Goal: Manage account settings

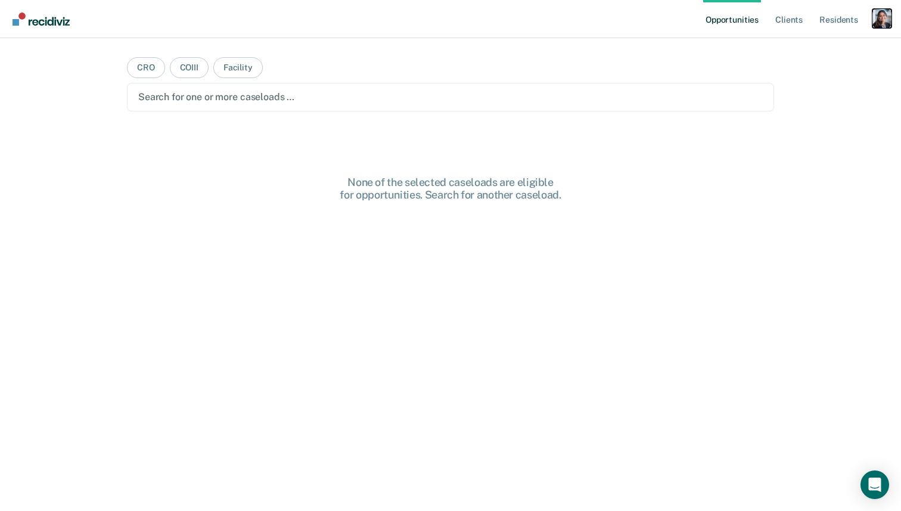
click at [886, 21] on div "Profile dropdown button" at bounding box center [881, 18] width 19 height 19
click at [811, 47] on link "Profile" at bounding box center [834, 48] width 96 height 10
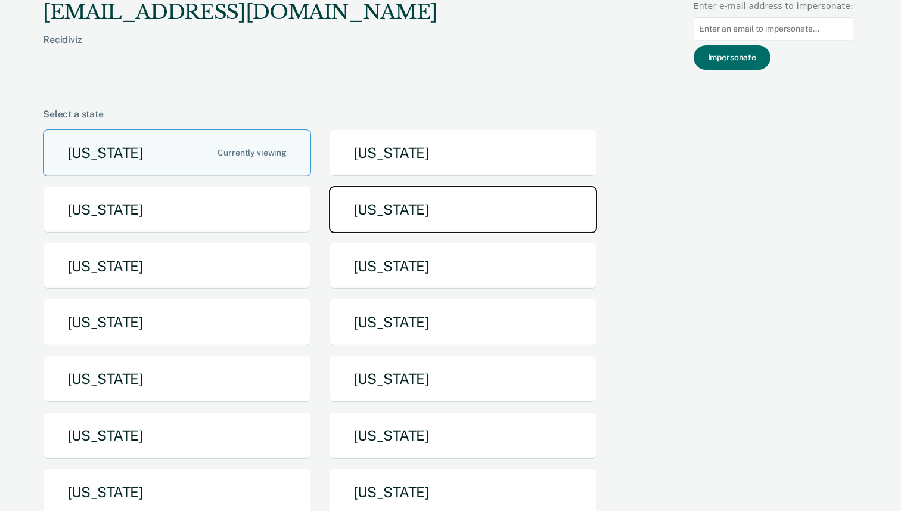
click at [391, 218] on button "[US_STATE]" at bounding box center [463, 209] width 268 height 47
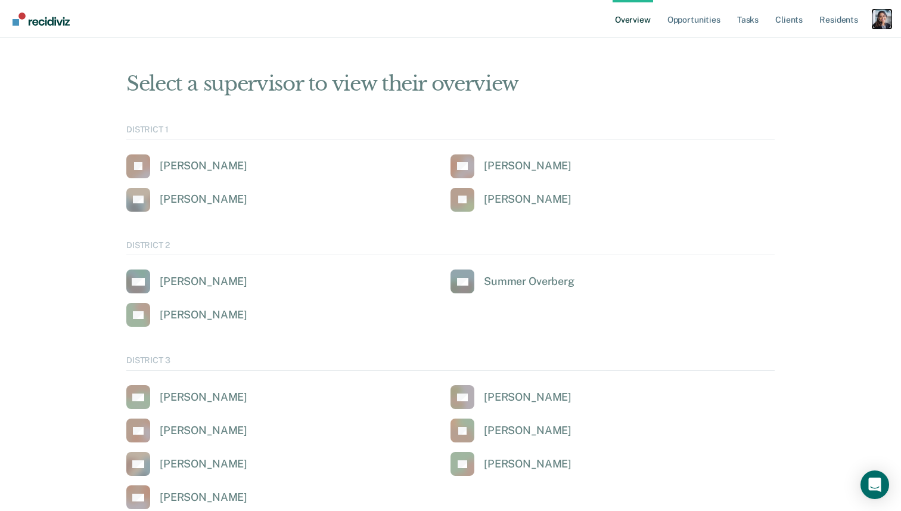
click at [874, 25] on div "Profile dropdown button" at bounding box center [881, 19] width 19 height 19
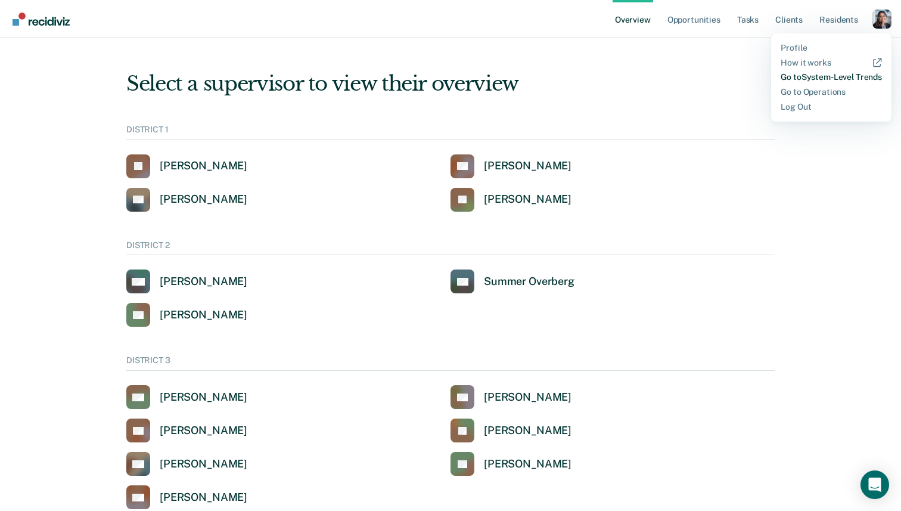
click at [816, 82] on link "Go to System-Level Trends" at bounding box center [830, 77] width 101 height 10
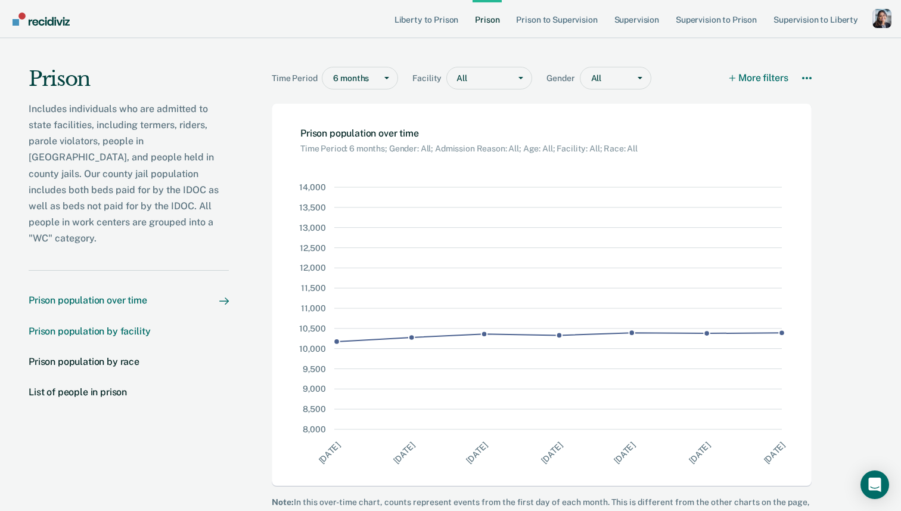
click at [128, 325] on div "Prison population by facility" at bounding box center [90, 330] width 122 height 11
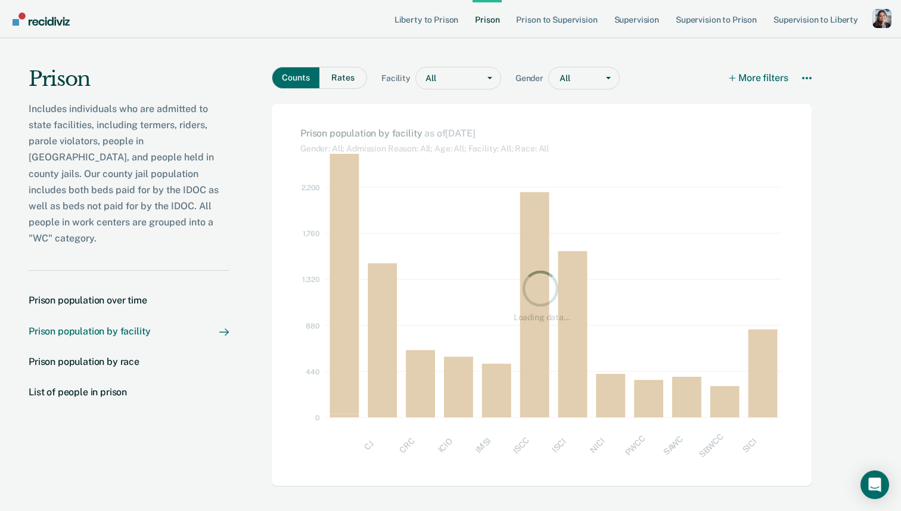
click at [133, 357] on nav "Prison population over time Prison population by facility Prison population by …" at bounding box center [129, 353] width 200 height 166
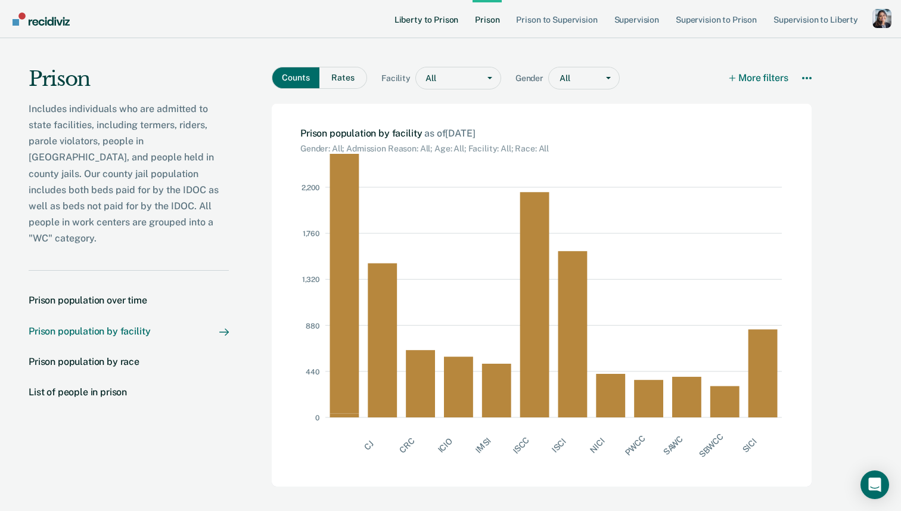
click at [434, 29] on link "Liberty to Prison" at bounding box center [426, 19] width 69 height 38
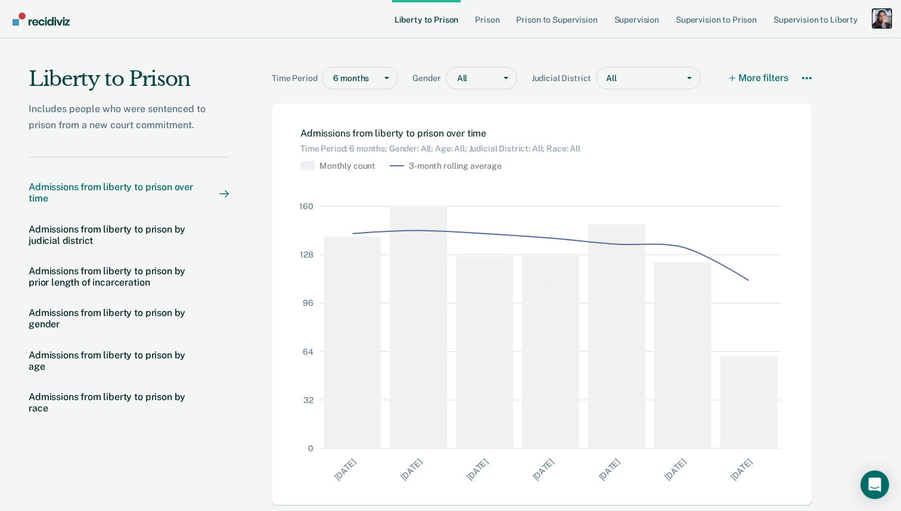
click at [879, 20] on div "Profile dropdown button" at bounding box center [881, 18] width 19 height 19
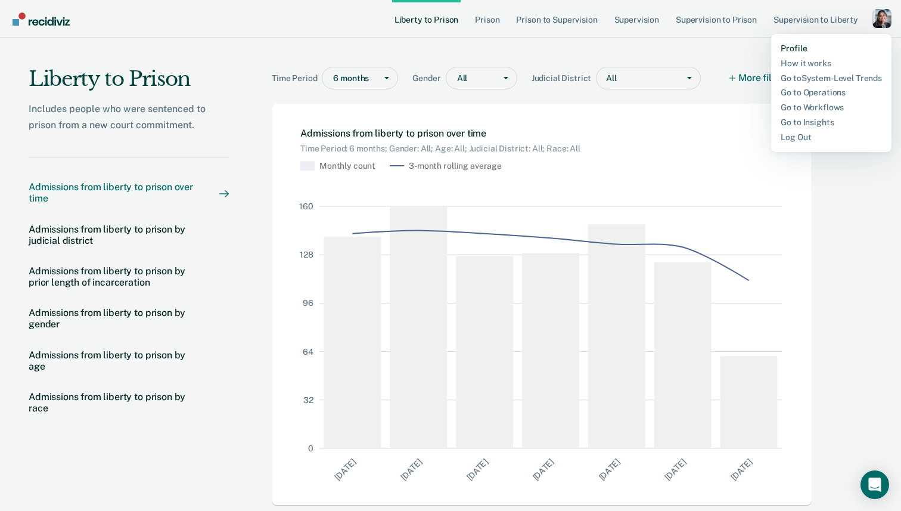
click at [792, 48] on link "Profile" at bounding box center [830, 48] width 101 height 10
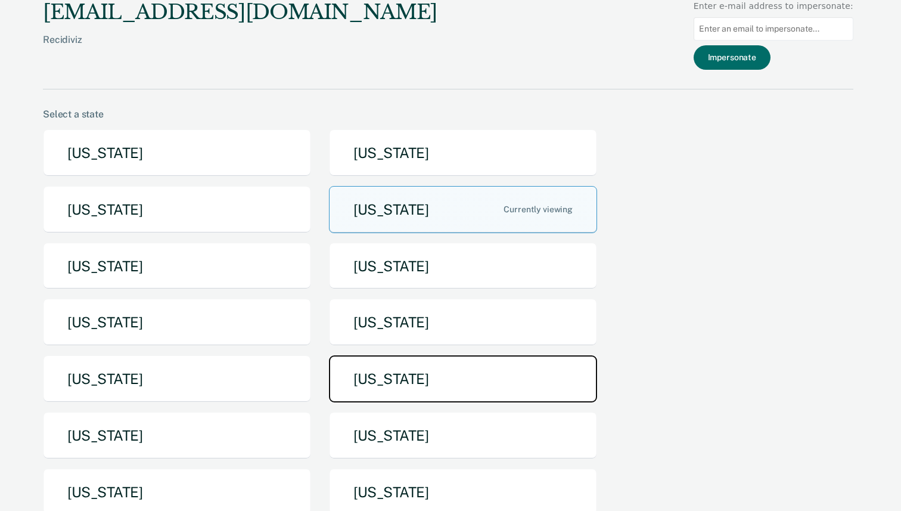
click at [351, 392] on button "[US_STATE]" at bounding box center [463, 378] width 268 height 47
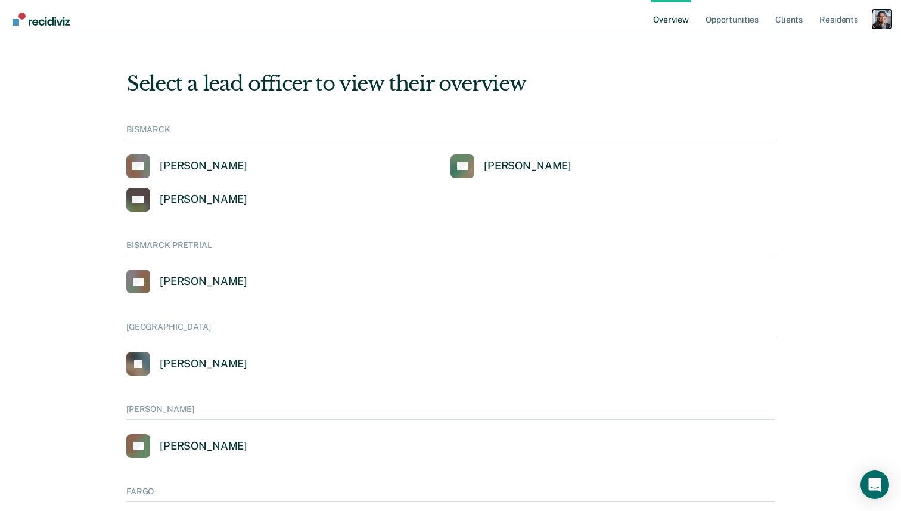
click at [875, 26] on div "Profile dropdown button" at bounding box center [881, 19] width 19 height 19
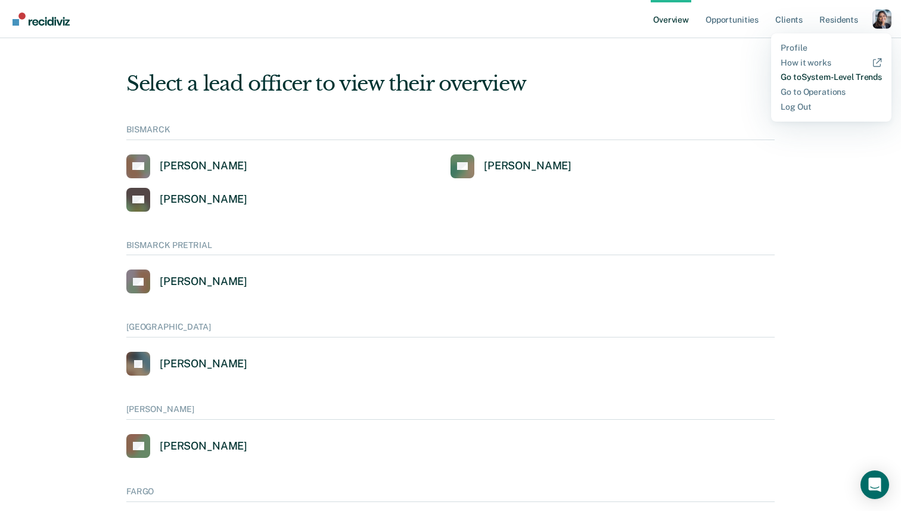
click at [838, 80] on link "Go to System-Level Trends" at bounding box center [830, 77] width 101 height 10
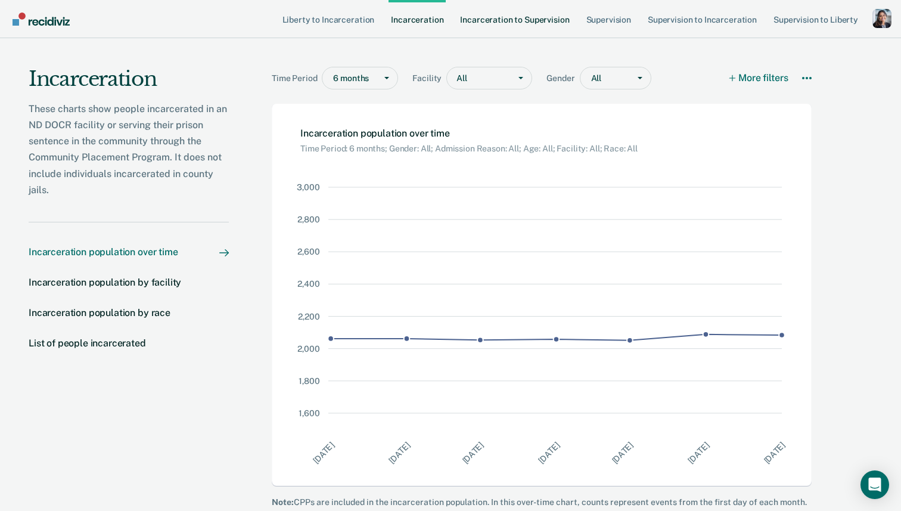
click at [539, 30] on link "Incarceration to Supervision" at bounding box center [515, 19] width 114 height 38
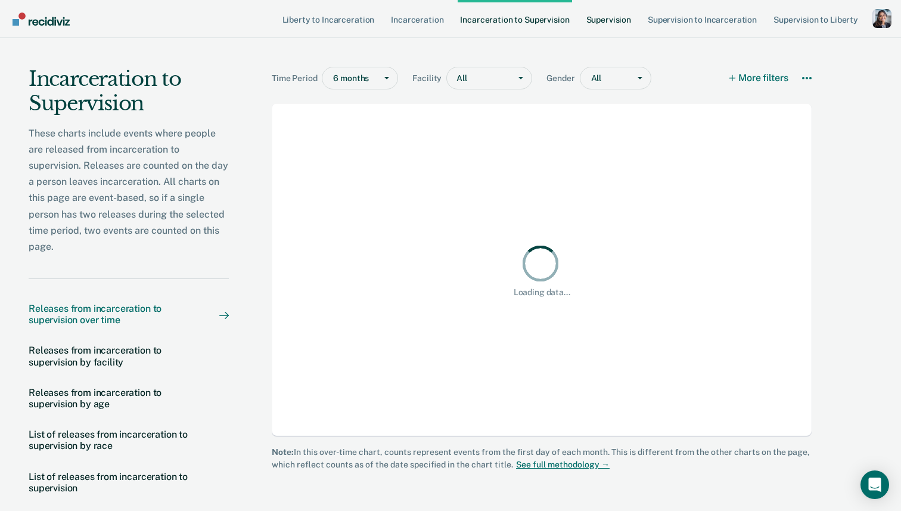
click at [632, 26] on link "Supervision" at bounding box center [608, 19] width 49 height 38
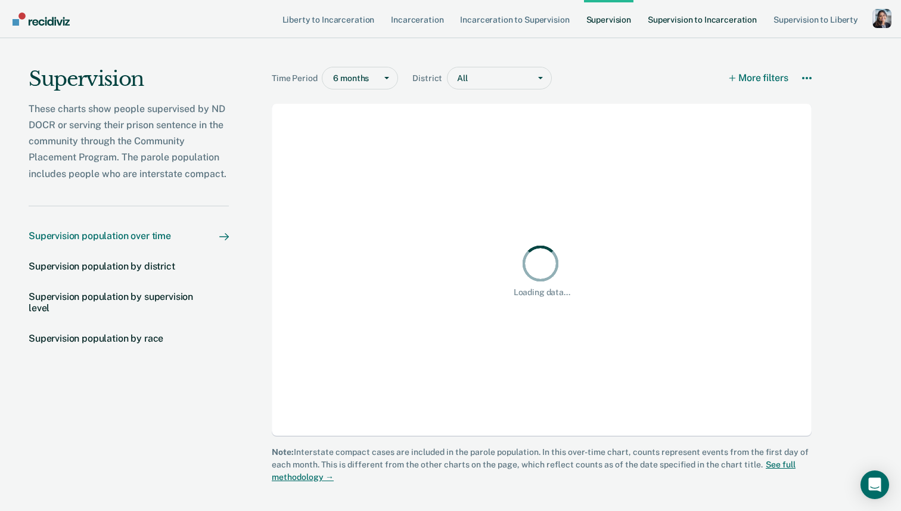
click at [711, 21] on link "Supervision to Incarceration" at bounding box center [702, 19] width 114 height 38
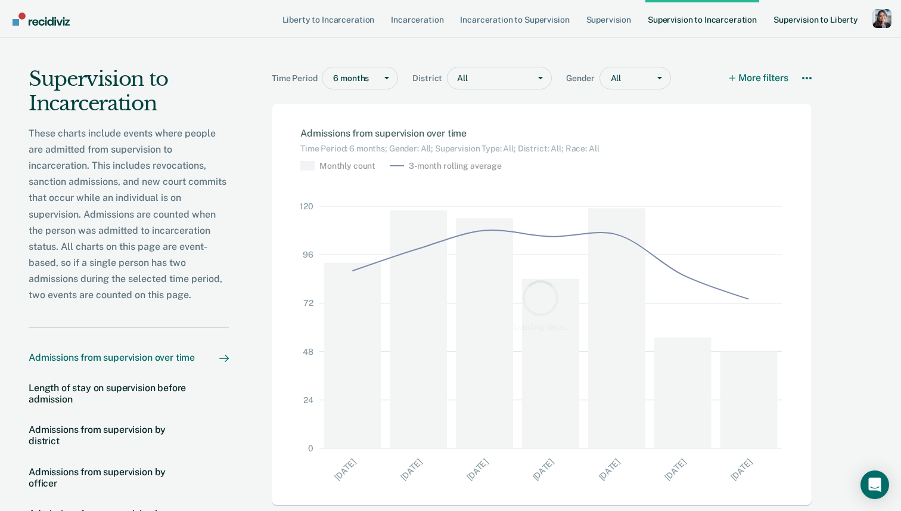
click at [788, 27] on link "Supervision to Liberty" at bounding box center [815, 19] width 89 height 38
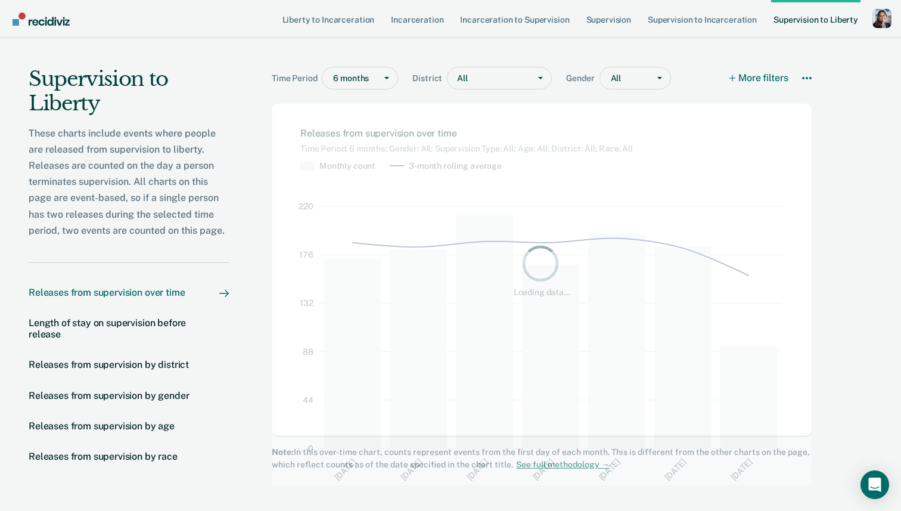
click at [900, 15] on nav "Liberty to Incarceration Incarceration Incarceration to Supervision Supervision…" at bounding box center [450, 19] width 901 height 38
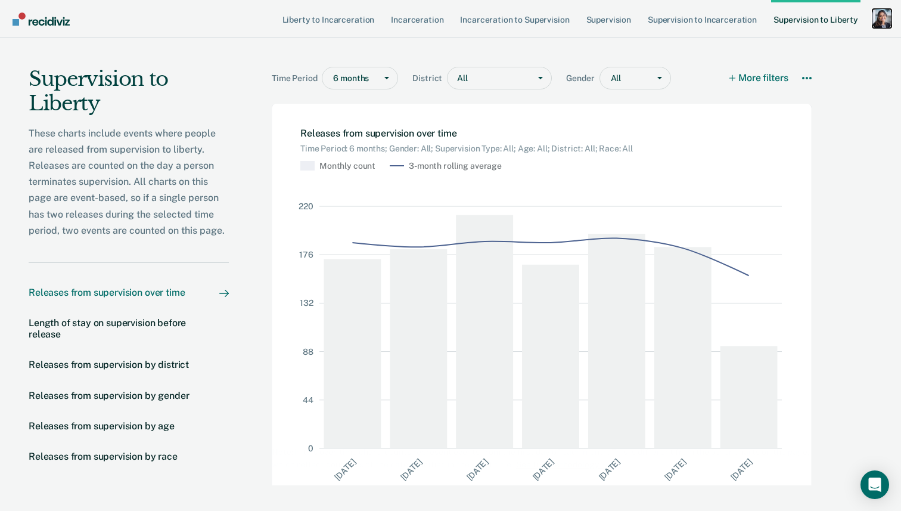
click at [885, 22] on div "Profile dropdown button" at bounding box center [881, 18] width 19 height 19
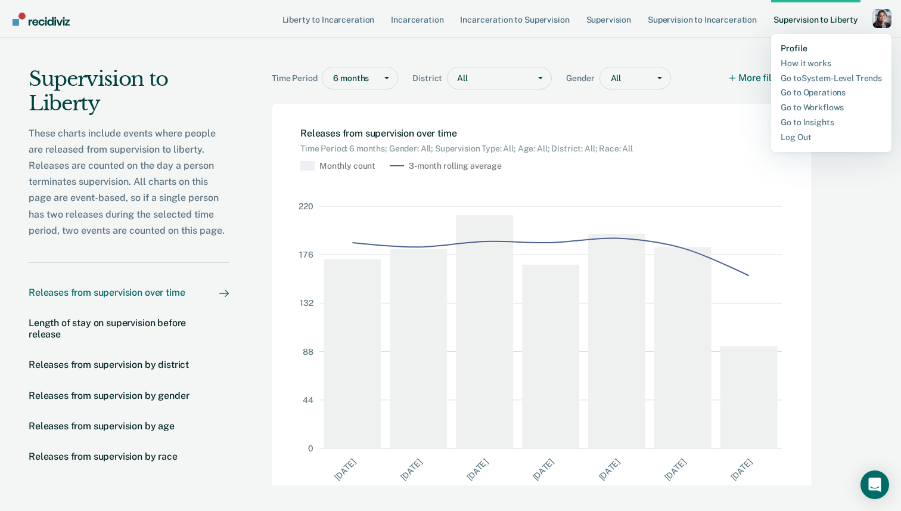
click at [811, 48] on link "Profile" at bounding box center [830, 48] width 101 height 10
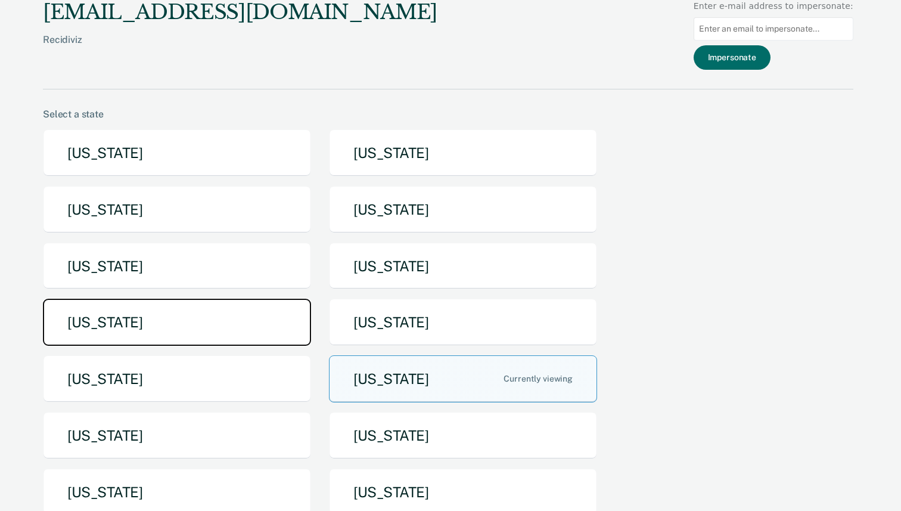
click at [210, 325] on button "[US_STATE]" at bounding box center [177, 321] width 268 height 47
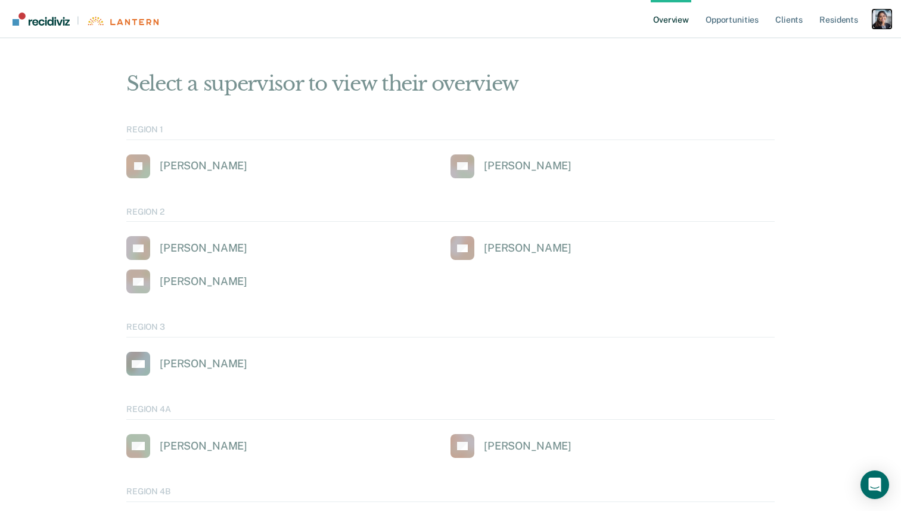
click at [876, 26] on div "Profile dropdown button" at bounding box center [881, 19] width 19 height 19
